Goal: Find specific page/section: Find specific page/section

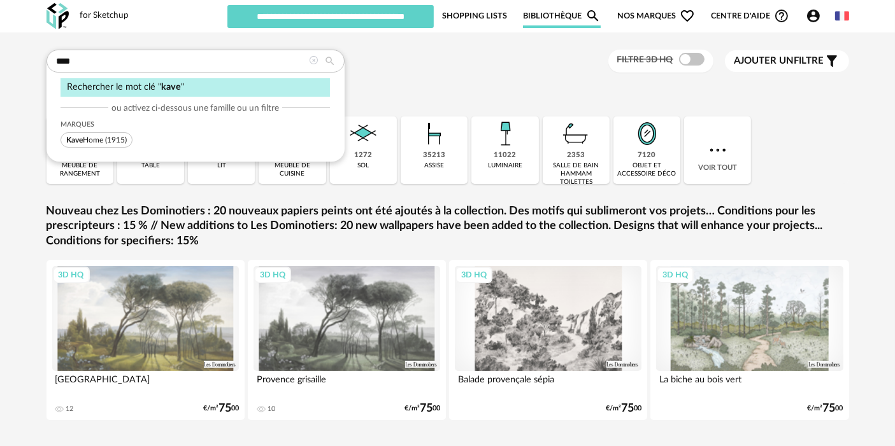
type input "****"
click at [110, 148] on div "Rechercher le mot clé " kave " ou activez ci-dessous une famille ou un filtre M…" at bounding box center [195, 106] width 298 height 112
click at [110, 143] on span "Kave Home (1915)" at bounding box center [97, 139] width 72 height 15
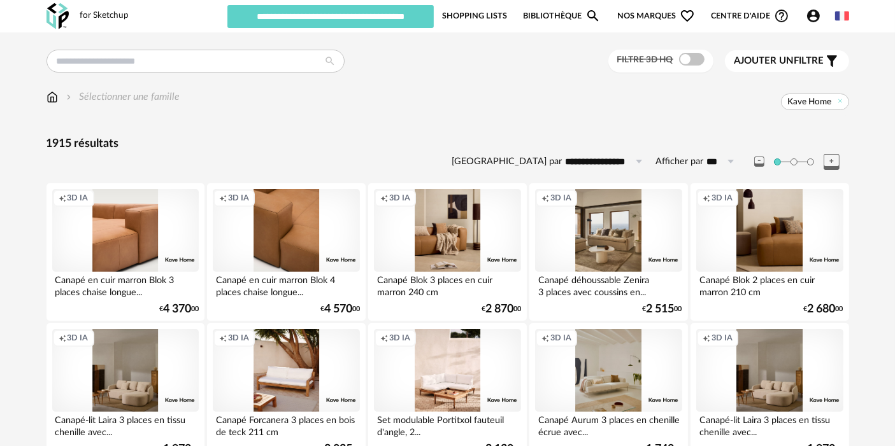
click at [296, 217] on div "Creation icon 3D IA" at bounding box center [286, 230] width 146 height 83
